Goal: Check status: Check status

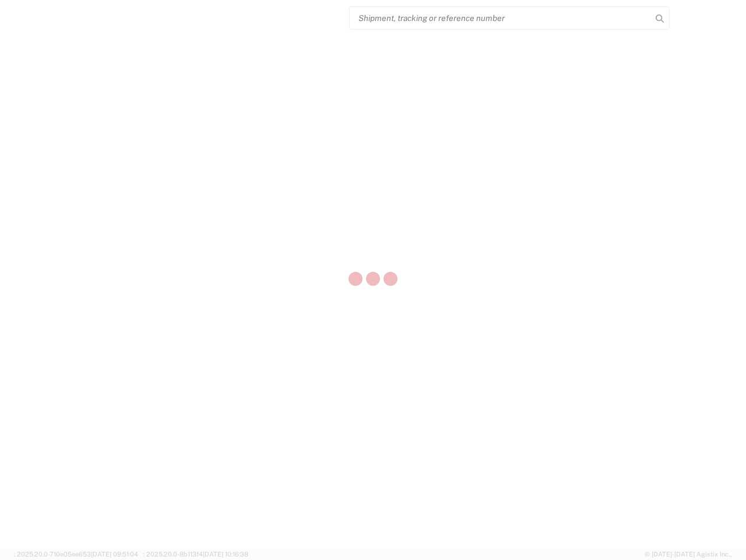
select select "US"
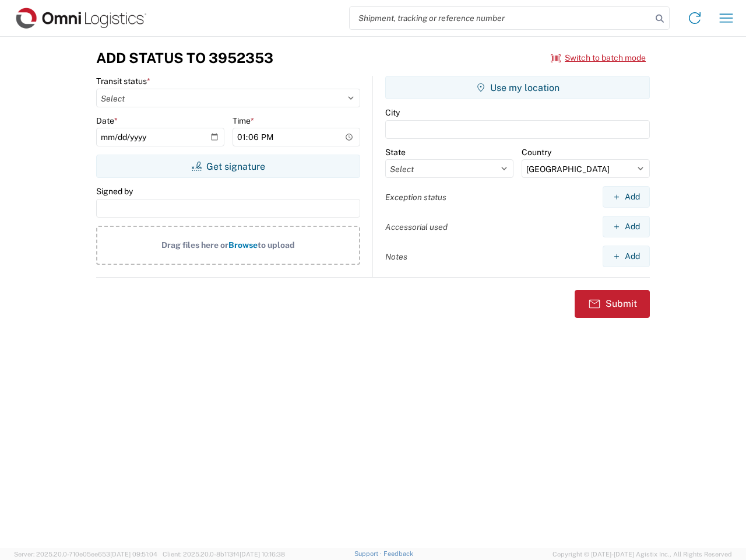
click at [501, 18] on input "search" at bounding box center [501, 18] width 302 height 22
click at [660, 19] on icon at bounding box center [660, 18] width 16 height 16
click at [695, 18] on icon at bounding box center [695, 18] width 19 height 19
click at [726, 18] on icon "button" at bounding box center [726, 17] width 13 height 9
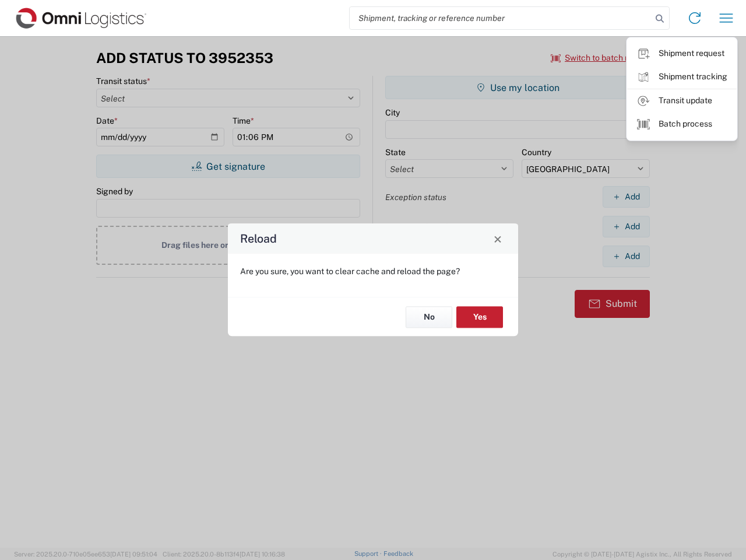
click at [228, 166] on div "Reload Are you sure, you want to clear cache and reload the page? No Yes" at bounding box center [373, 280] width 746 height 560
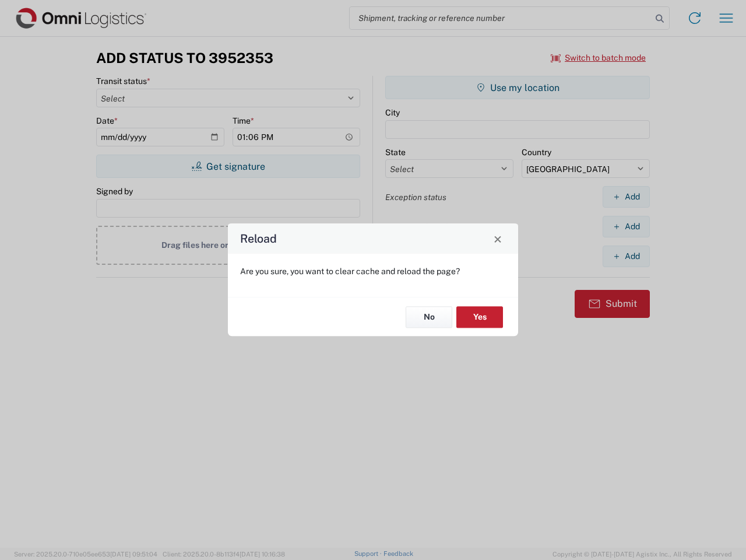
click at [518, 87] on div "Reload Are you sure, you want to clear cache and reload the page? No Yes" at bounding box center [373, 280] width 746 height 560
click at [626, 196] on div "Reload Are you sure, you want to clear cache and reload the page? No Yes" at bounding box center [373, 280] width 746 height 560
click at [626, 226] on div "Reload Are you sure, you want to clear cache and reload the page? No Yes" at bounding box center [373, 280] width 746 height 560
click at [626, 256] on div "Reload Are you sure, you want to clear cache and reload the page? No Yes" at bounding box center [373, 280] width 746 height 560
